Goal: Task Accomplishment & Management: Manage account settings

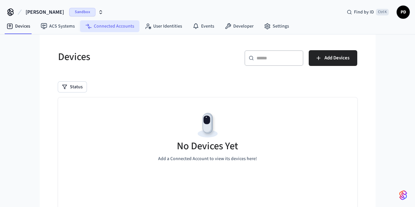
click at [111, 27] on link "Connected Accounts" at bounding box center [109, 26] width 59 height 12
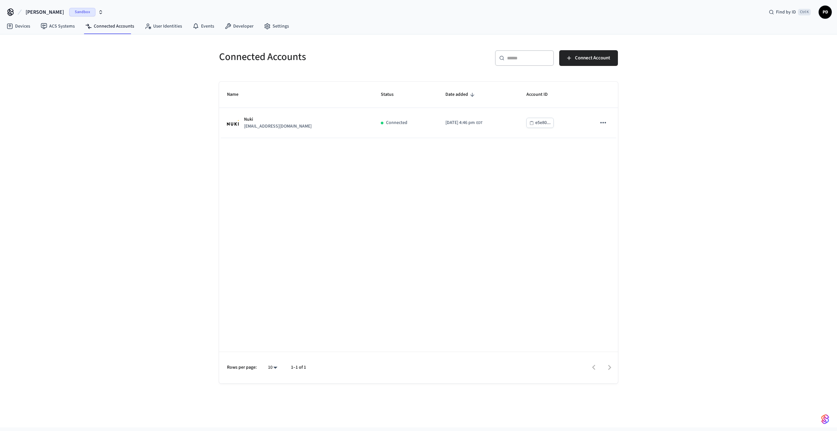
click at [35, 13] on span "dev-marcel" at bounding box center [45, 12] width 38 height 8
click at [33, 68] on div "qaext Sandbox" at bounding box center [53, 67] width 90 height 9
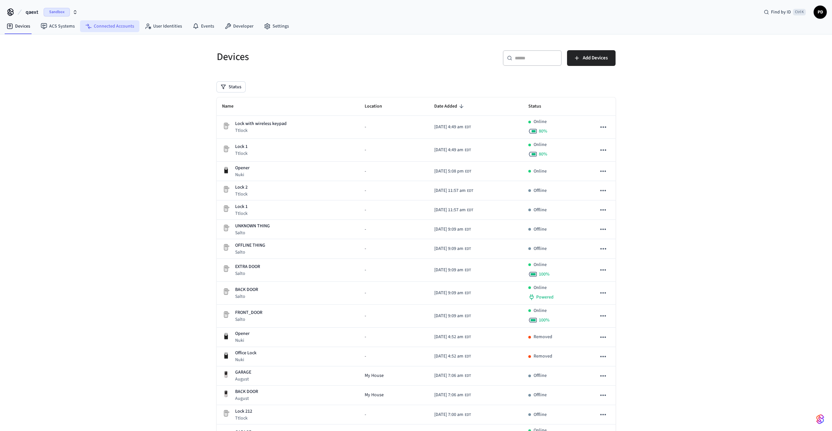
click at [115, 26] on link "Connected Accounts" at bounding box center [109, 26] width 59 height 12
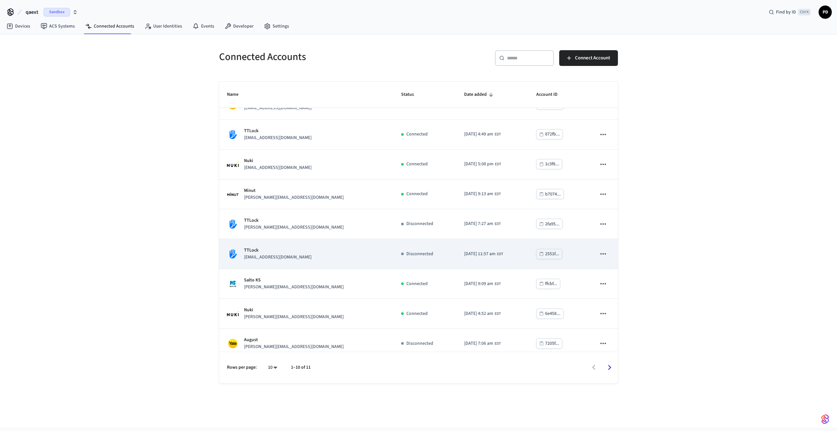
scroll to position [55, 0]
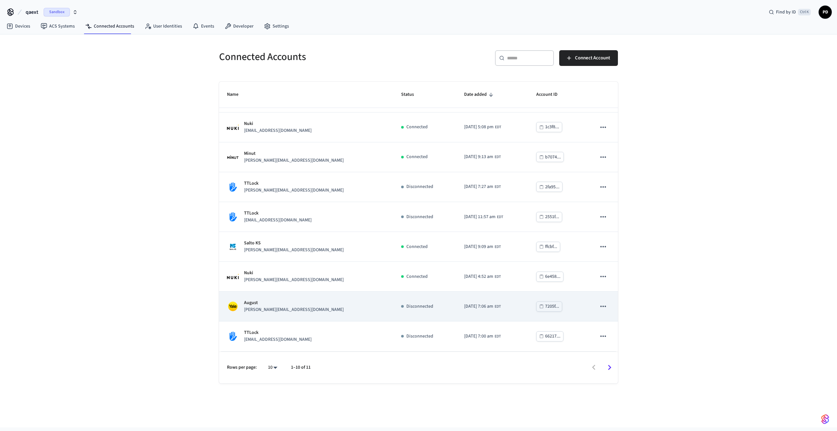
click at [420, 207] on icon "sticky table" at bounding box center [603, 306] width 9 height 9
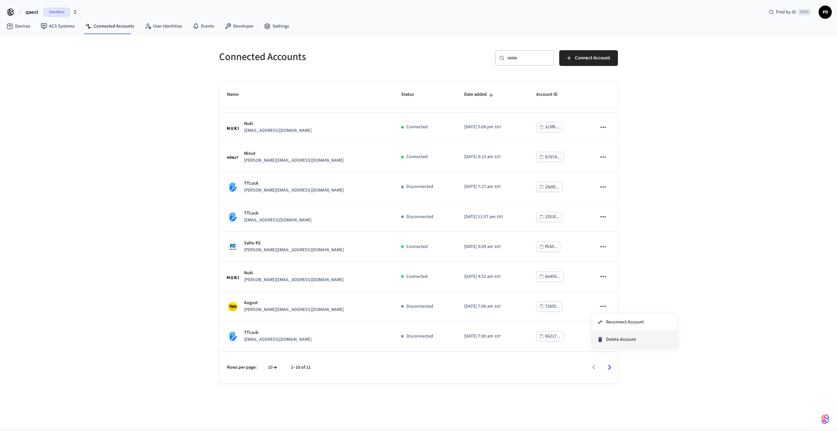
click at [420, 207] on span "Delete Account" at bounding box center [621, 339] width 30 height 7
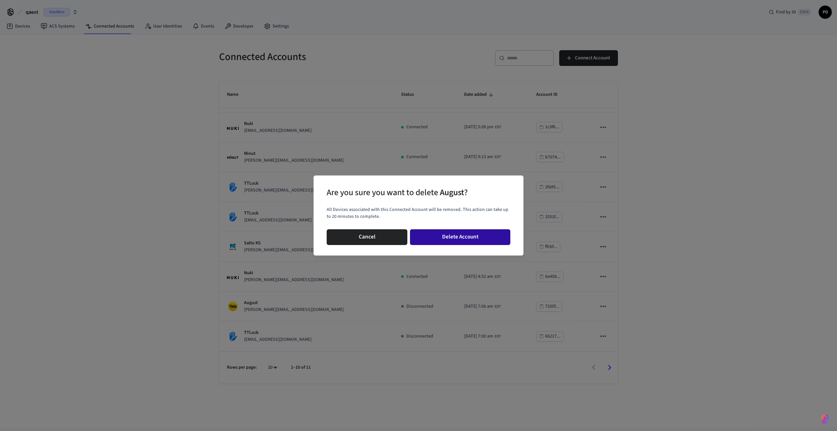
click at [420, 207] on button "Delete Account" at bounding box center [460, 237] width 100 height 16
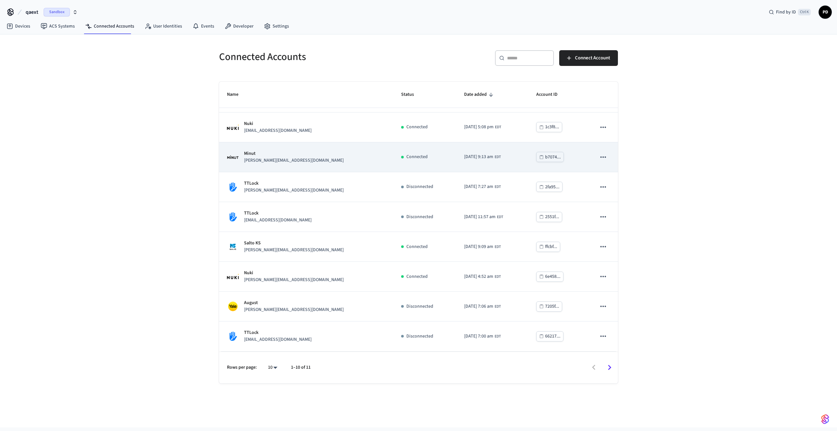
click at [420, 159] on icon "sticky table" at bounding box center [603, 157] width 9 height 9
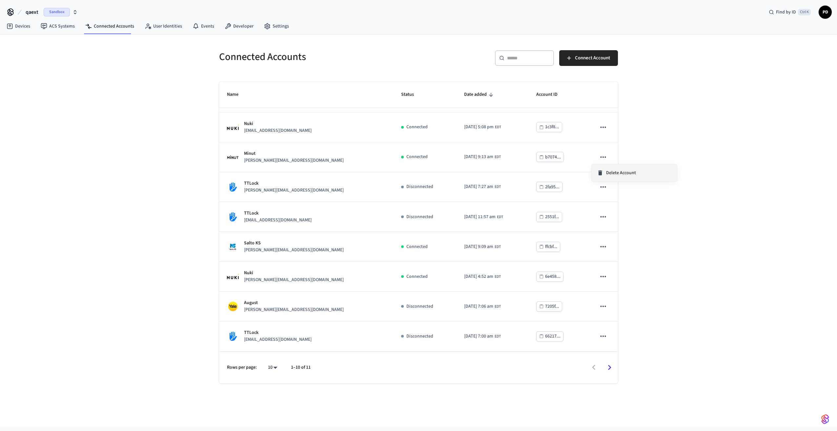
click at [420, 173] on span "Delete Account" at bounding box center [621, 173] width 30 height 7
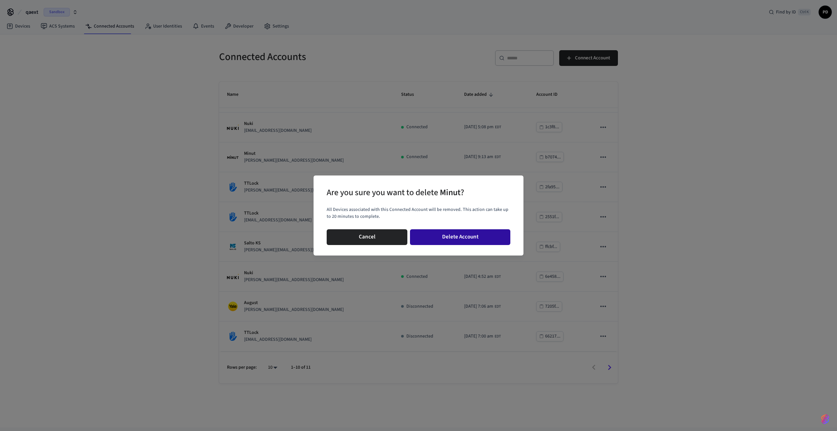
click at [420, 207] on button "Delete Account" at bounding box center [460, 237] width 100 height 16
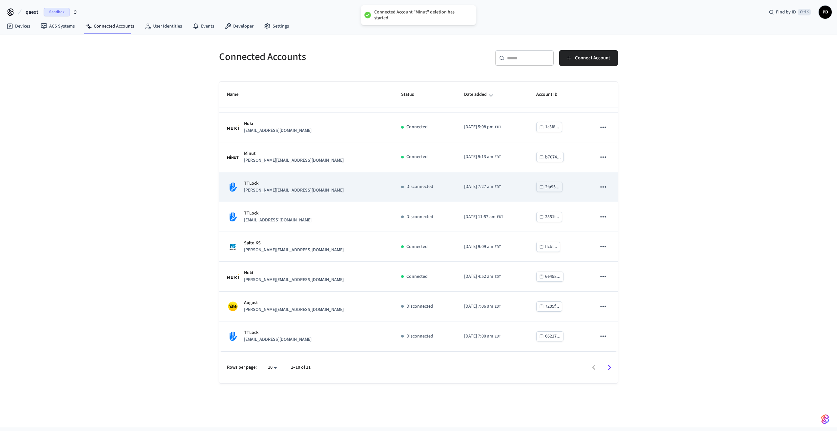
click at [420, 186] on icon "sticky table" at bounding box center [603, 187] width 9 height 9
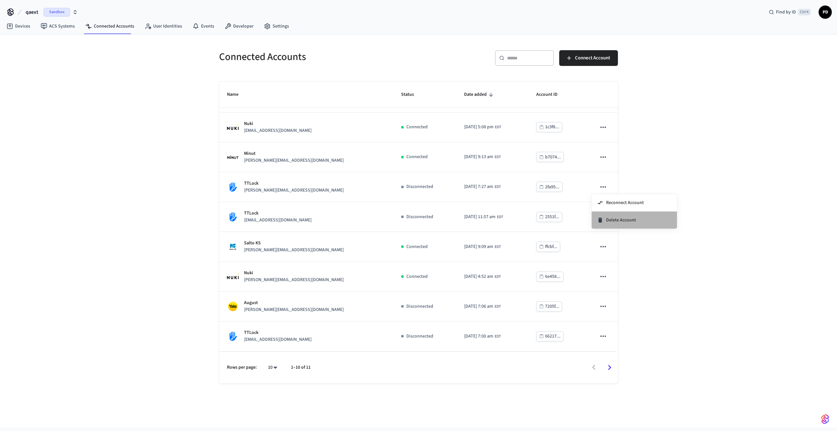
click at [420, 207] on icon at bounding box center [600, 220] width 7 height 7
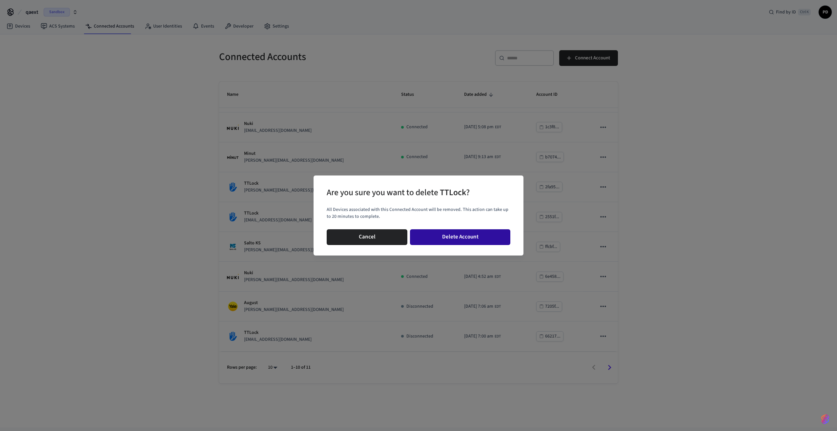
click at [420, 207] on button "Delete Account" at bounding box center [460, 237] width 100 height 16
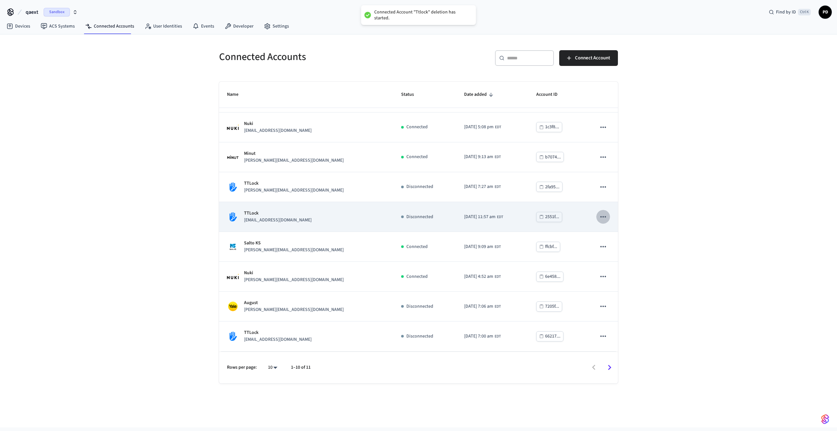
click at [420, 207] on icon "sticky table" at bounding box center [603, 217] width 9 height 9
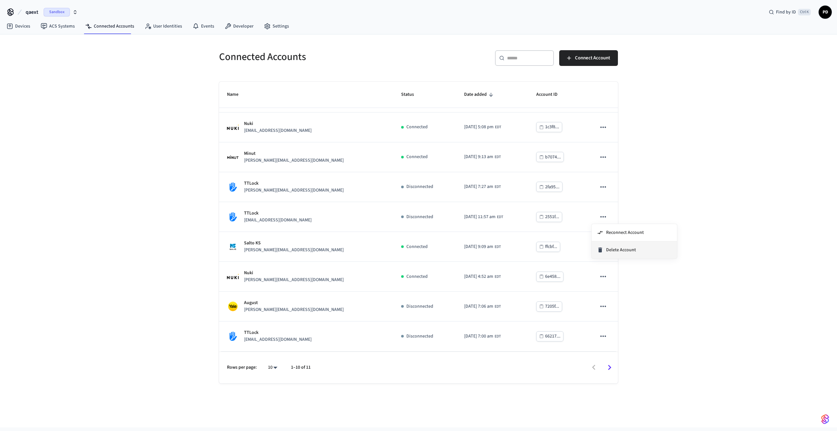
click at [420, 207] on span "Delete Account" at bounding box center [621, 250] width 30 height 7
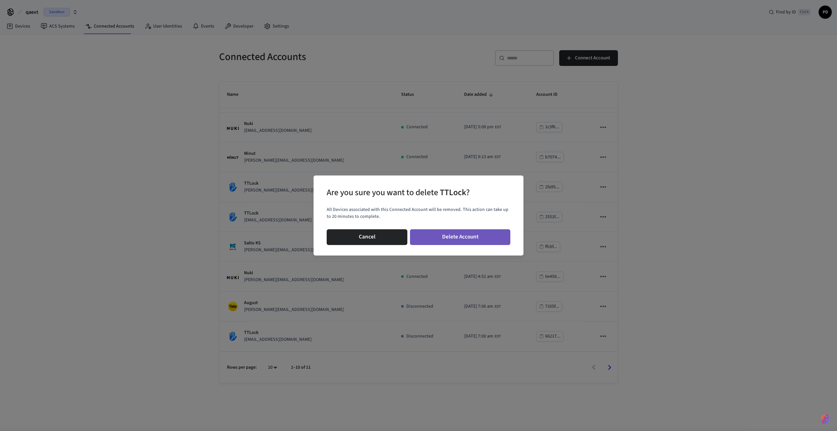
click at [420, 207] on button "Delete Account" at bounding box center [460, 237] width 100 height 16
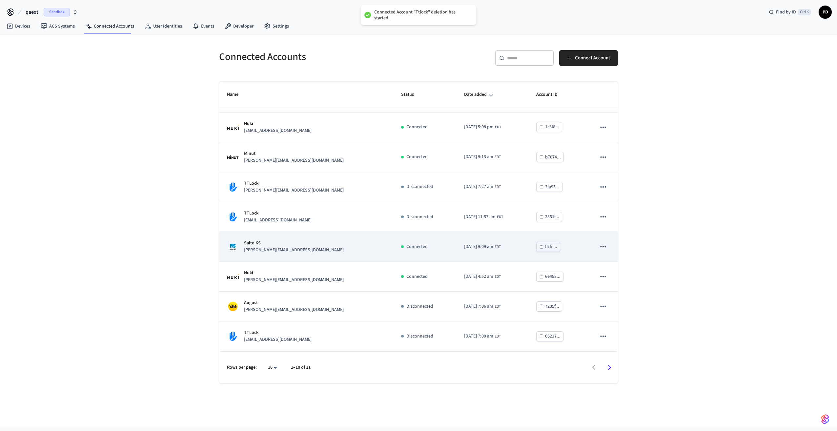
click at [420, 207] on icon "sticky table" at bounding box center [603, 246] width 9 height 9
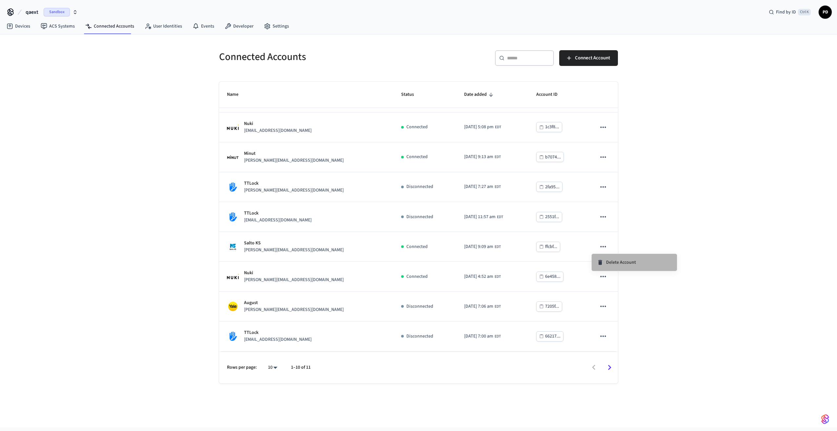
click at [420, 207] on icon at bounding box center [600, 262] width 7 height 7
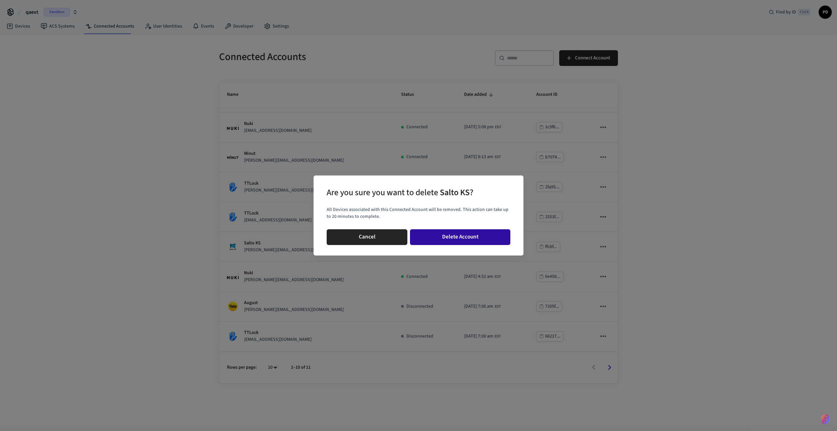
click at [420, 207] on button "Delete Account" at bounding box center [460, 237] width 100 height 16
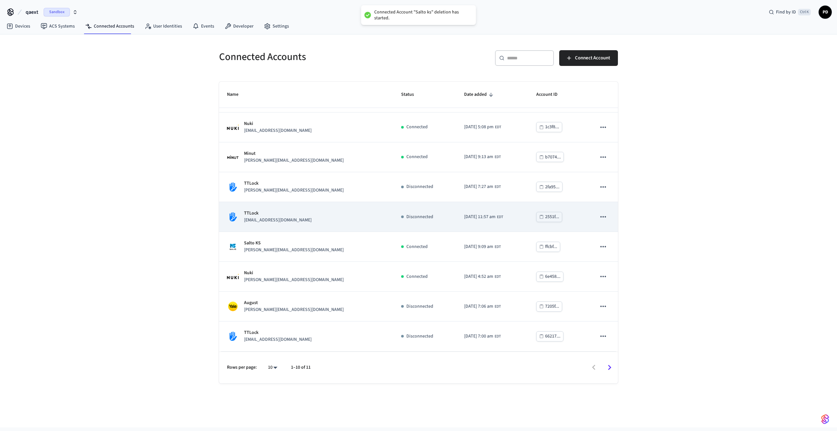
scroll to position [0, 0]
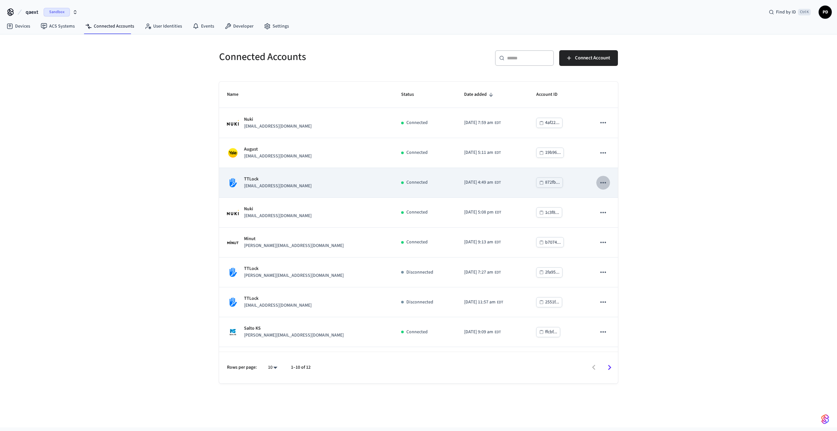
click at [420, 185] on icon "sticky table" at bounding box center [603, 182] width 9 height 9
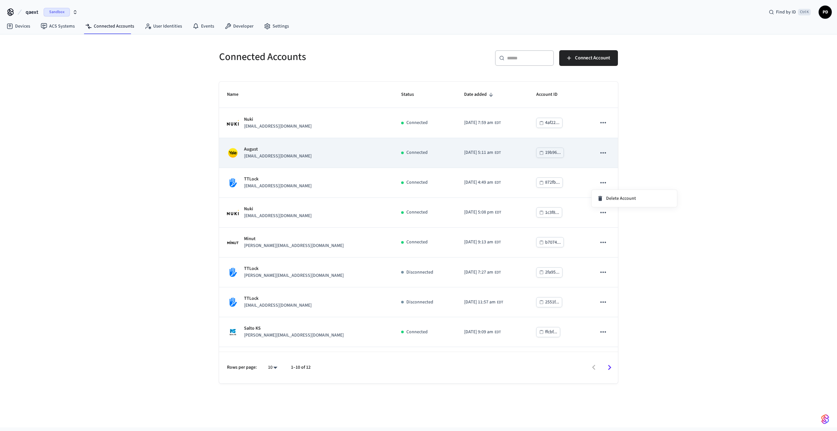
click at [420, 152] on div at bounding box center [418, 215] width 837 height 431
click at [420, 152] on icon "sticky table" at bounding box center [603, 153] width 9 height 9
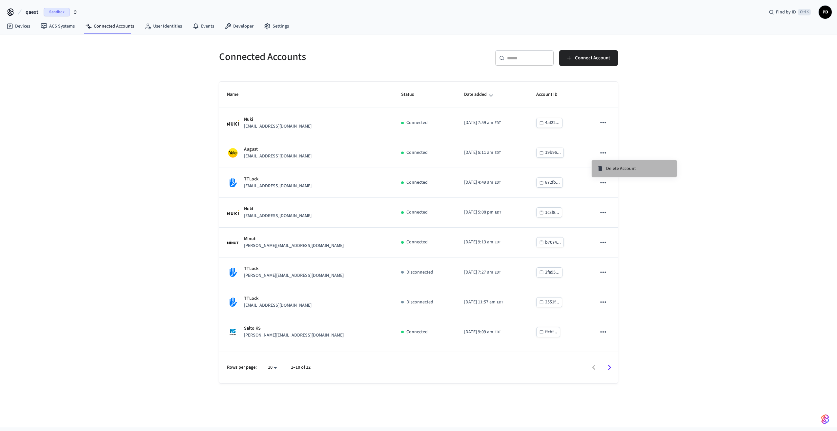
click at [420, 166] on div "Delete Account" at bounding box center [616, 168] width 39 height 7
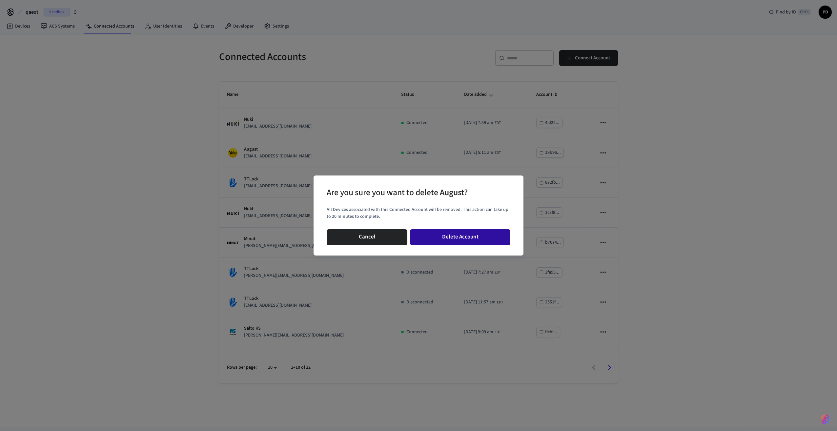
click at [420, 207] on button "Delete Account" at bounding box center [460, 237] width 100 height 16
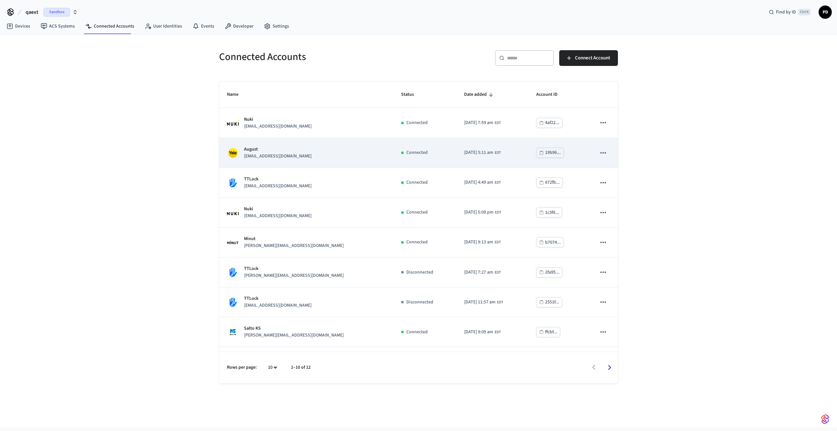
click at [420, 152] on icon "sticky table" at bounding box center [603, 153] width 9 height 9
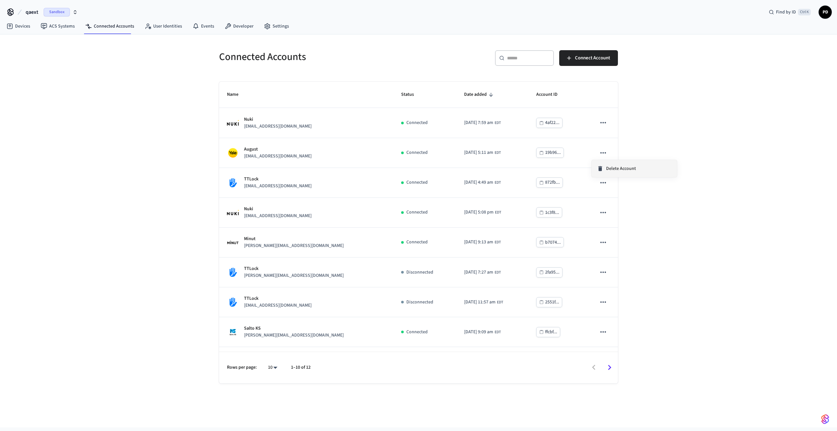
click at [420, 165] on li "Delete Account" at bounding box center [634, 168] width 85 height 17
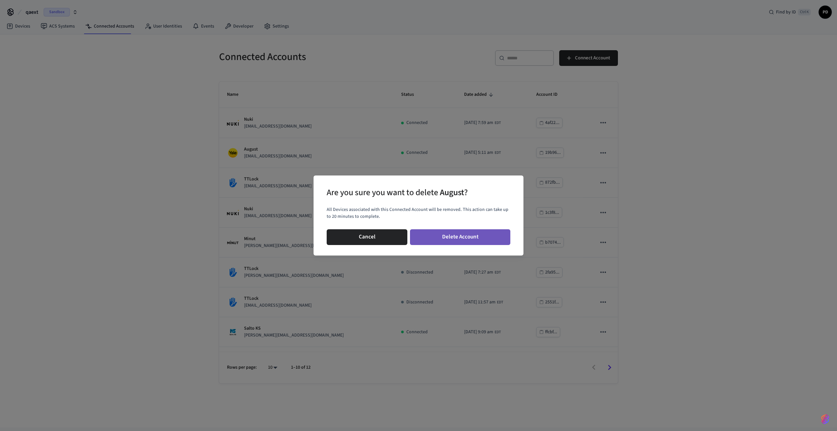
click at [420, 207] on button "Delete Account" at bounding box center [460, 237] width 100 height 16
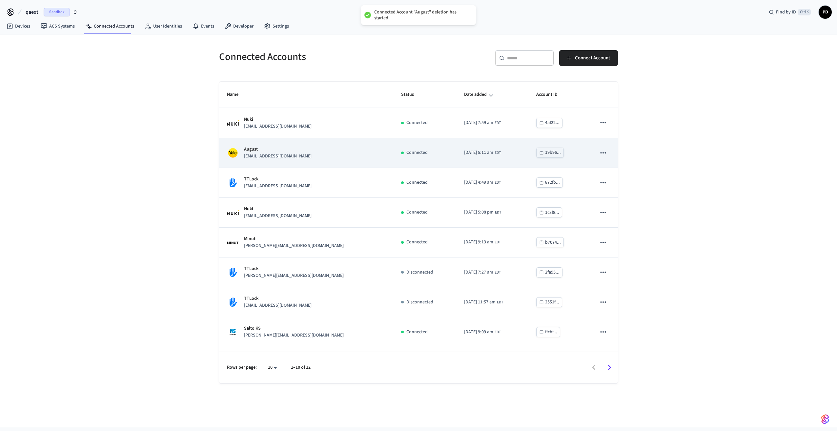
scroll to position [55, 0]
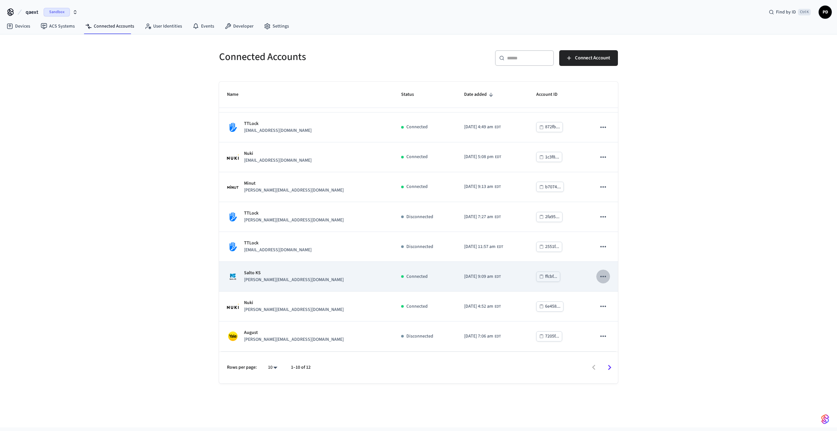
click at [420, 207] on icon "sticky table" at bounding box center [603, 276] width 9 height 9
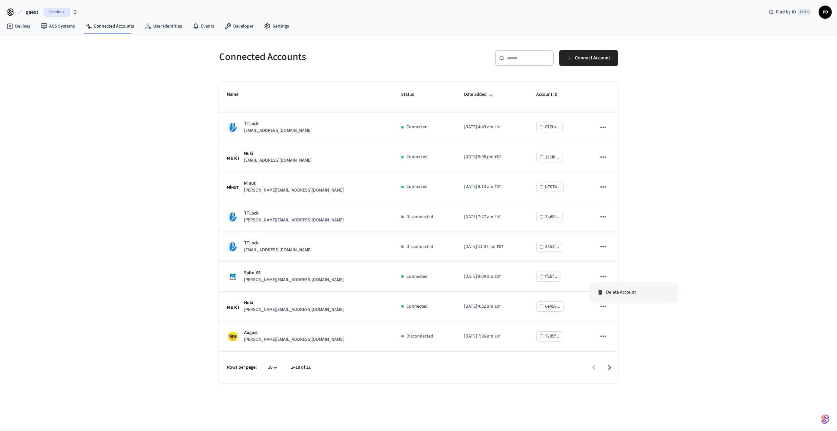
click at [420, 207] on span "Delete Account" at bounding box center [621, 292] width 30 height 7
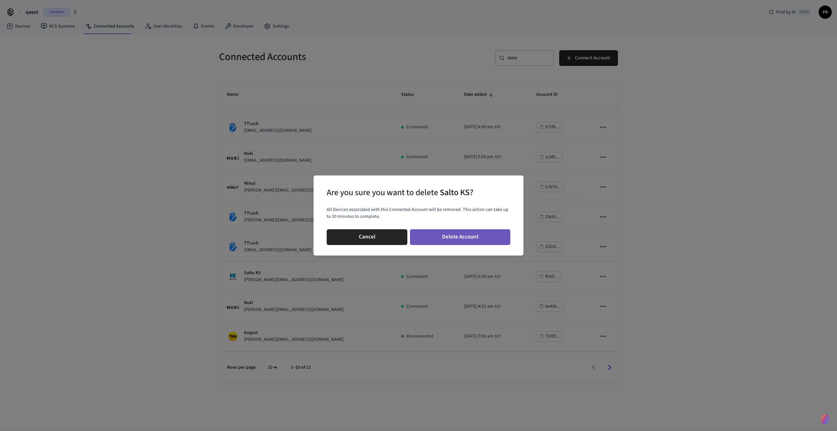
click at [420, 207] on button "Delete Account" at bounding box center [460, 237] width 100 height 16
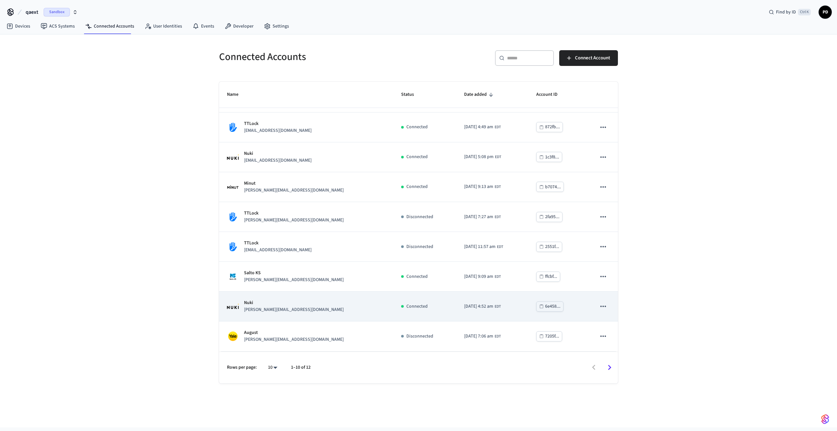
click at [420, 207] on icon "sticky table" at bounding box center [603, 306] width 9 height 9
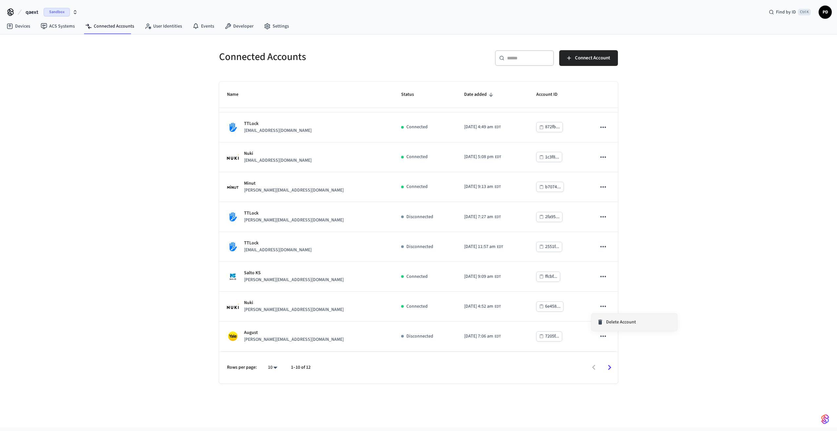
click at [420, 207] on span "Delete Account" at bounding box center [621, 322] width 30 height 7
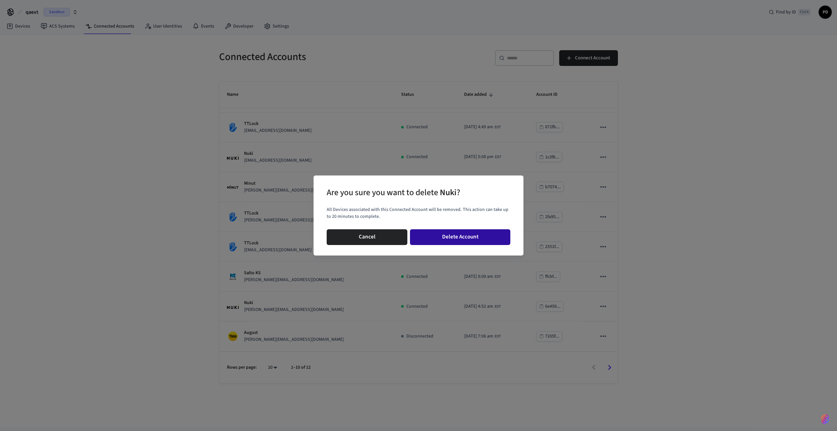
click at [420, 207] on button "Delete Account" at bounding box center [460, 237] width 100 height 16
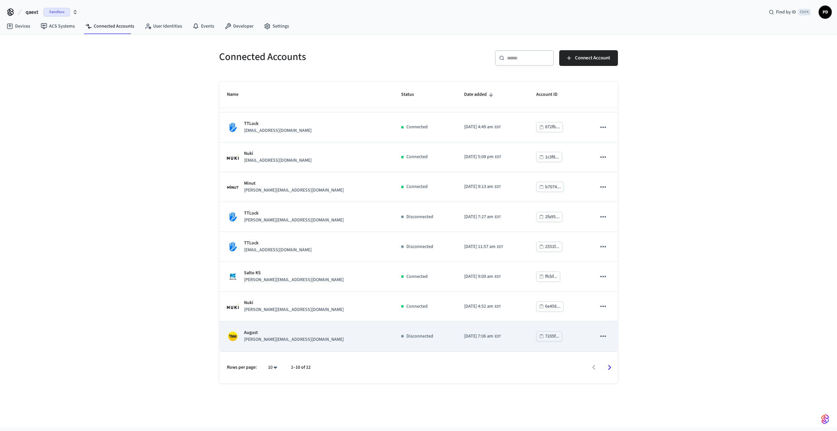
click at [420, 207] on icon "sticky table" at bounding box center [603, 336] width 9 height 9
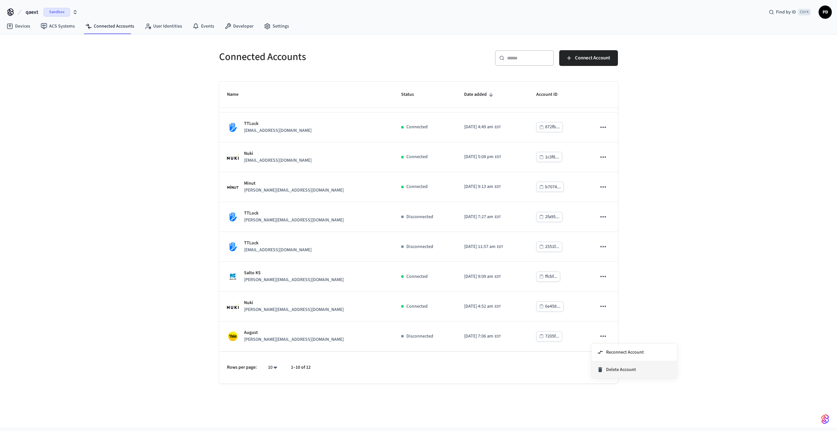
click at [420, 207] on span "Delete Account" at bounding box center [621, 370] width 30 height 7
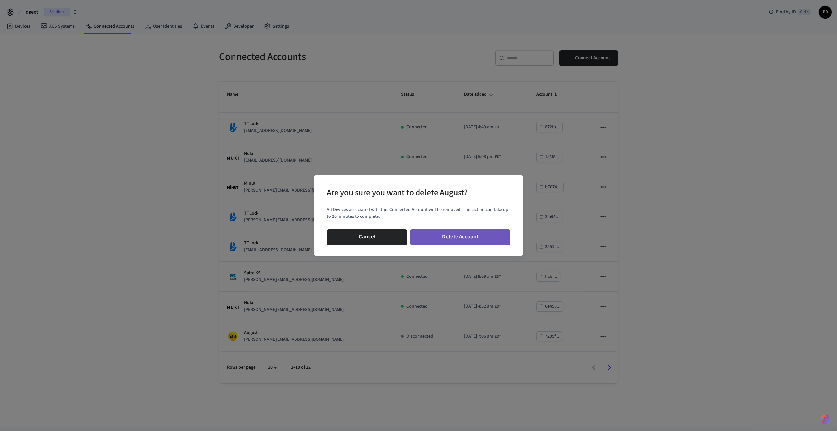
click at [420, 207] on button "Delete Account" at bounding box center [460, 237] width 100 height 16
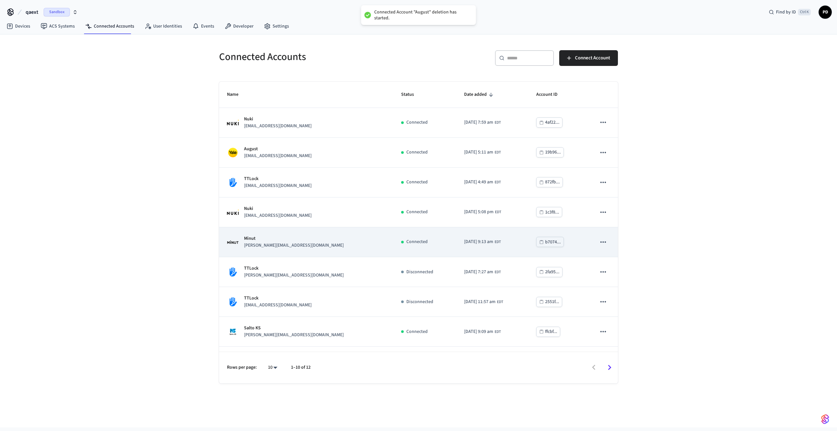
scroll to position [0, 0]
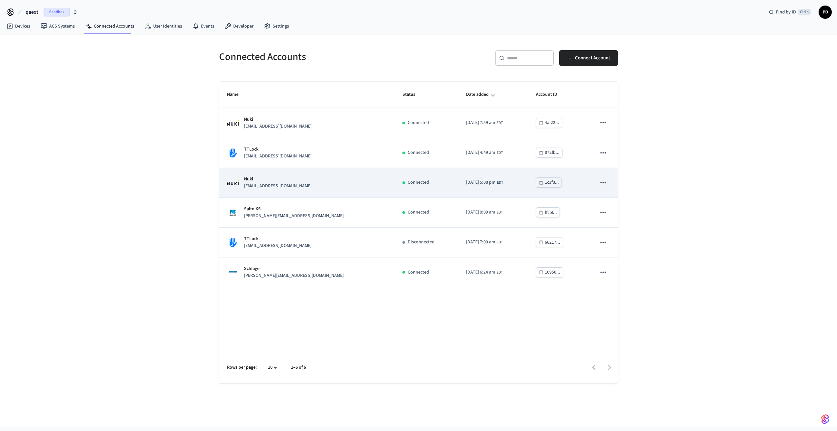
click at [603, 182] on icon "sticky table" at bounding box center [603, 182] width 6 height 1
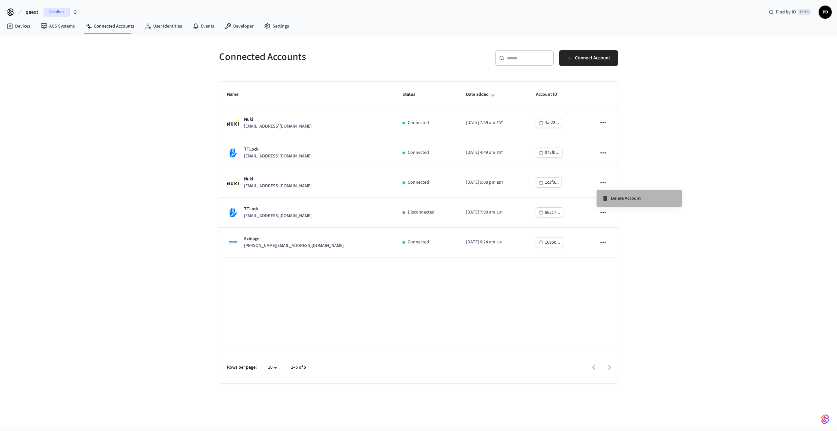
click at [620, 199] on span "Delete Account" at bounding box center [626, 198] width 30 height 7
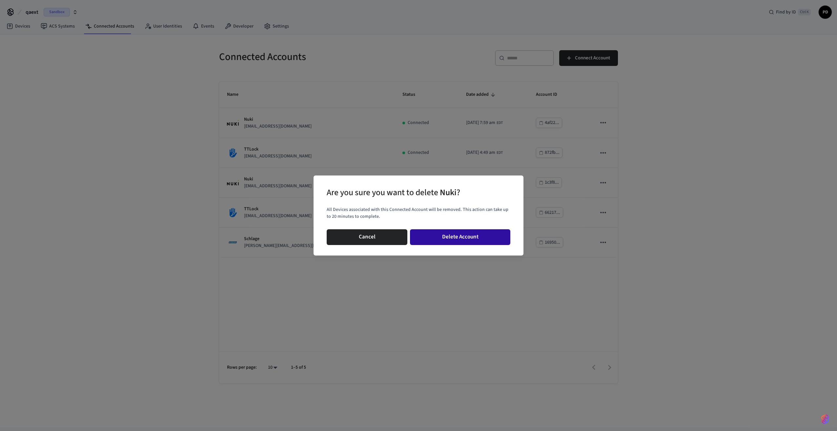
click at [468, 238] on button "Delete Account" at bounding box center [460, 237] width 100 height 16
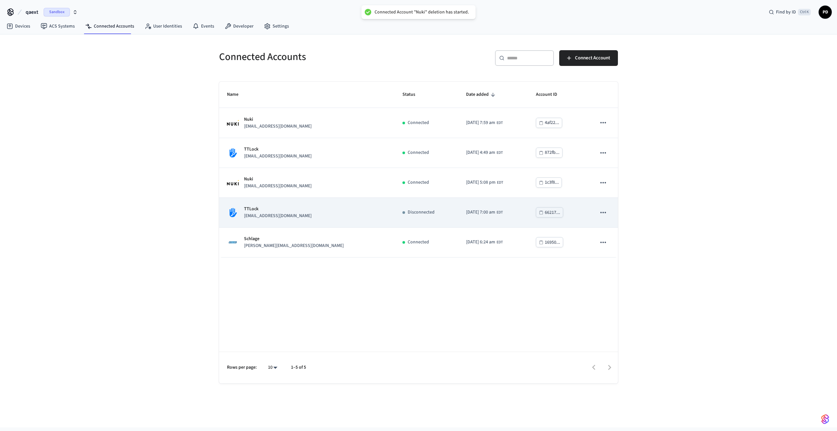
click at [602, 213] on icon "sticky table" at bounding box center [603, 212] width 6 height 1
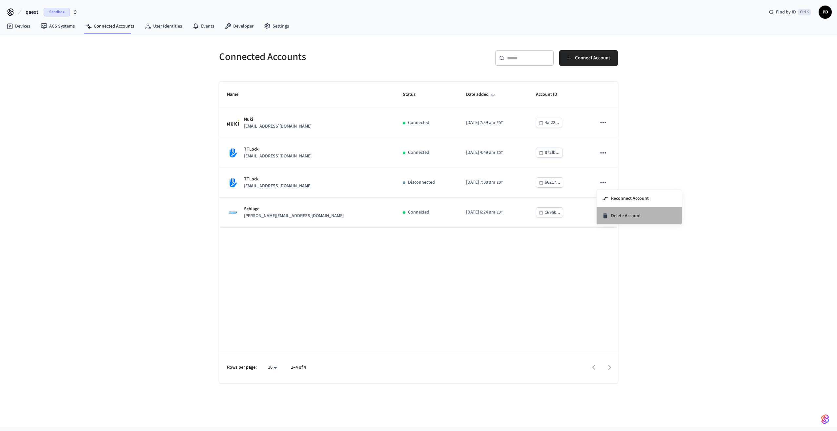
click at [655, 216] on li "Delete Account" at bounding box center [639, 215] width 85 height 17
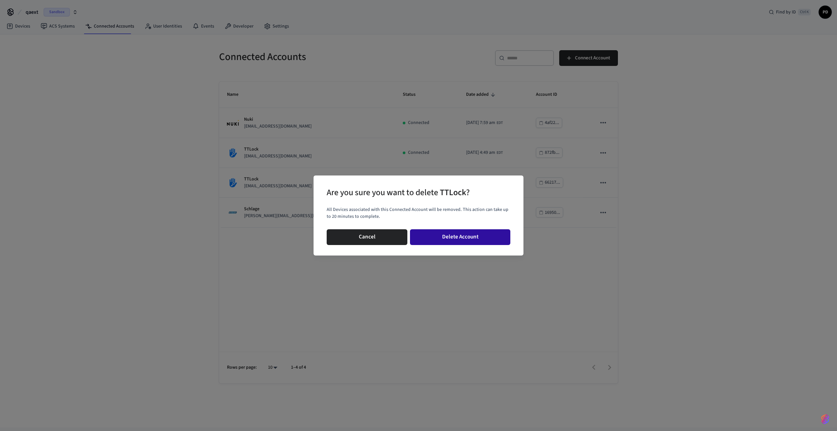
click at [479, 236] on button "Delete Account" at bounding box center [460, 237] width 100 height 16
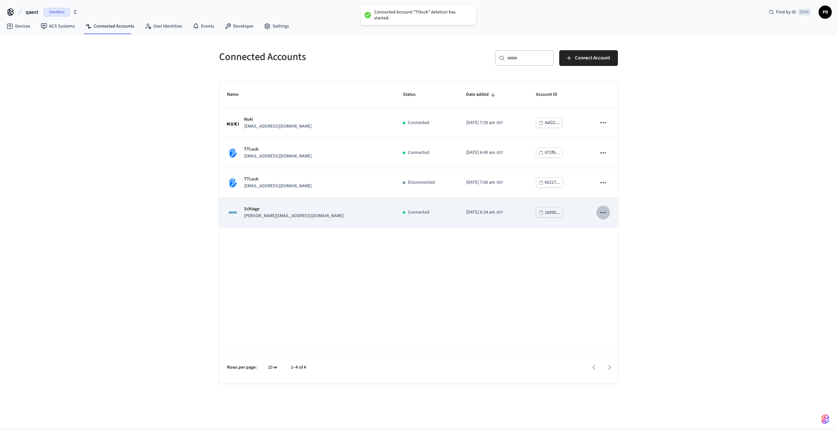
click at [603, 212] on icon "sticky table" at bounding box center [603, 212] width 6 height 1
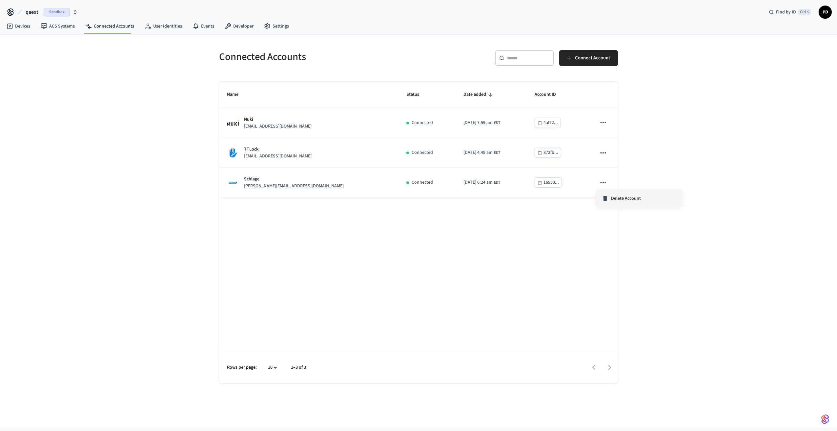
click at [618, 196] on span "Delete Account" at bounding box center [626, 198] width 30 height 7
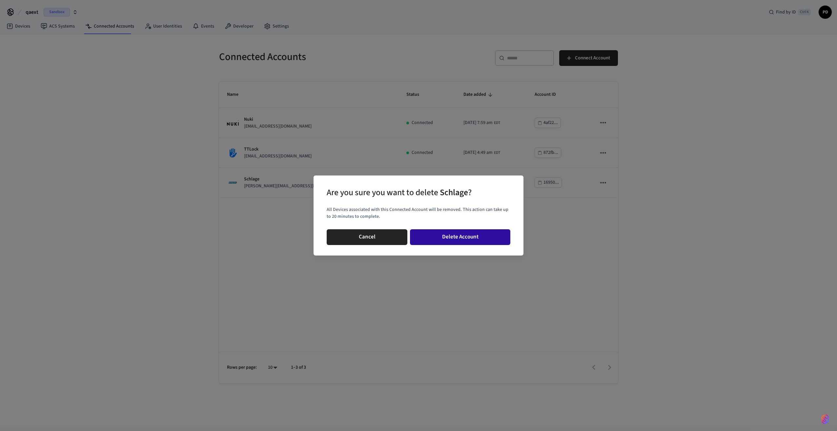
click at [479, 237] on button "Delete Account" at bounding box center [460, 237] width 100 height 16
